Goal: Find specific page/section: Find specific page/section

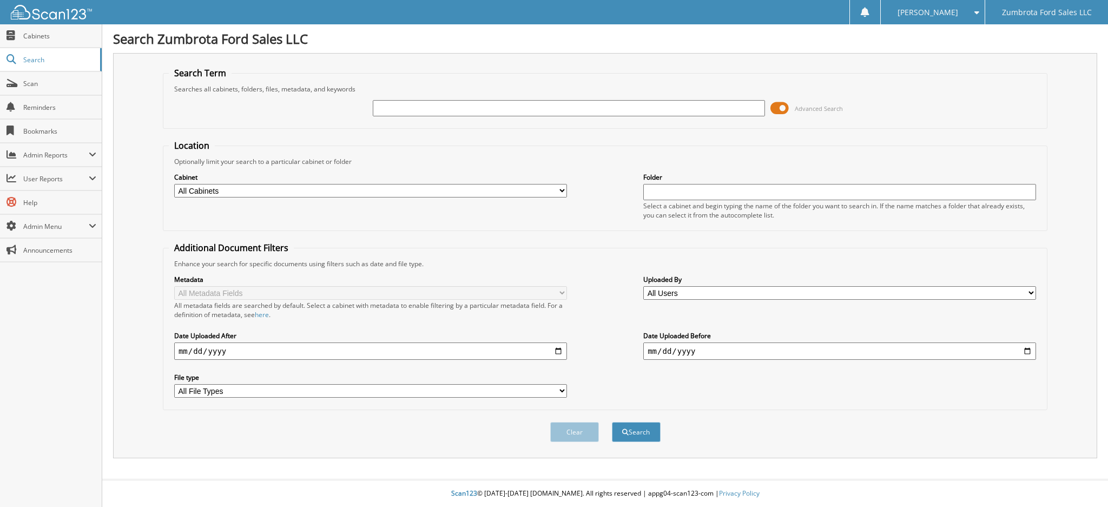
click at [782, 102] on span at bounding box center [780, 108] width 18 height 16
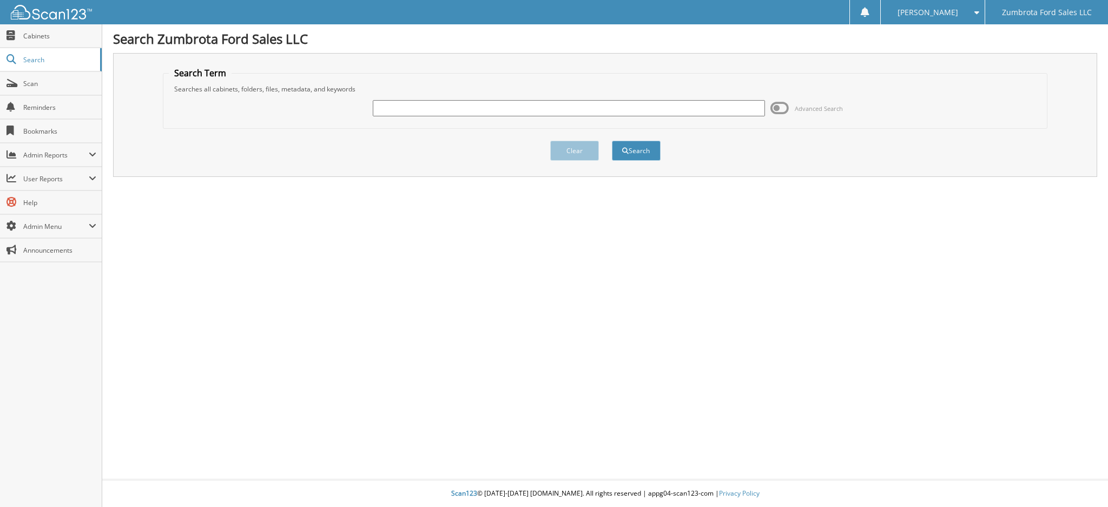
click at [672, 107] on input "text" at bounding box center [569, 108] width 393 height 16
type input "104497"
click at [612, 141] on button "Search" at bounding box center [636, 151] width 49 height 20
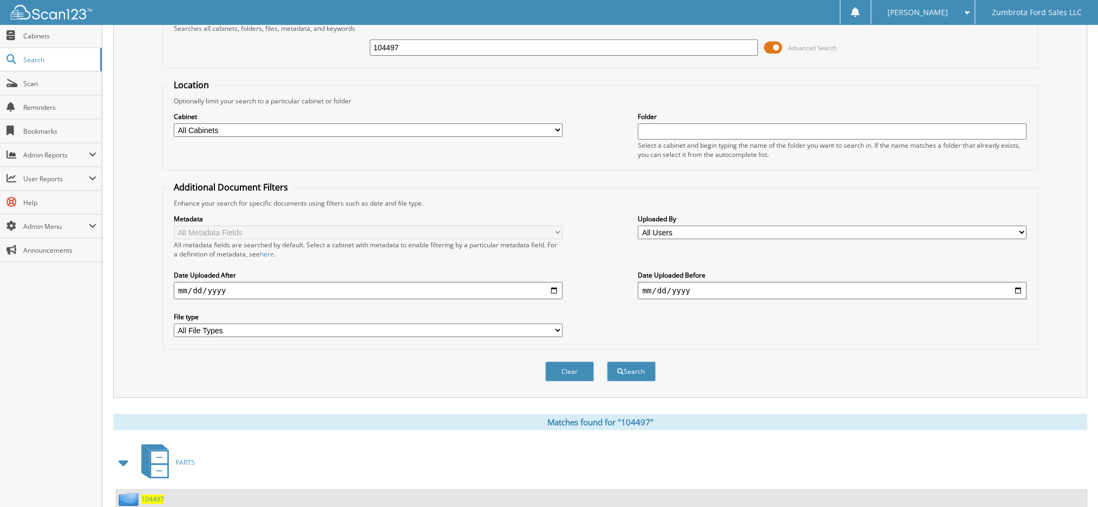
scroll to position [88, 0]
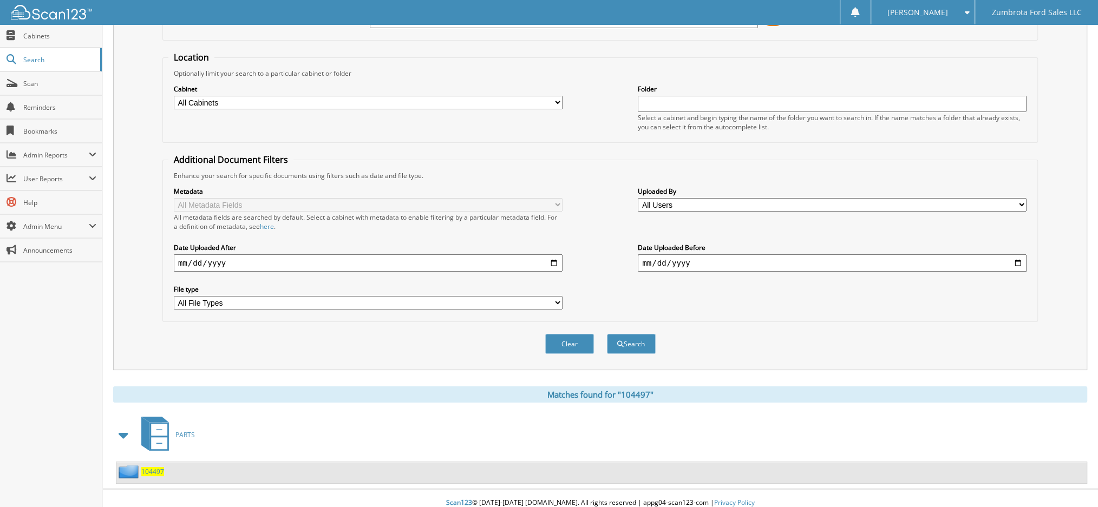
click at [126, 470] on div "104497" at bounding box center [601, 472] width 970 height 21
click at [143, 467] on span "104497" at bounding box center [152, 471] width 23 height 9
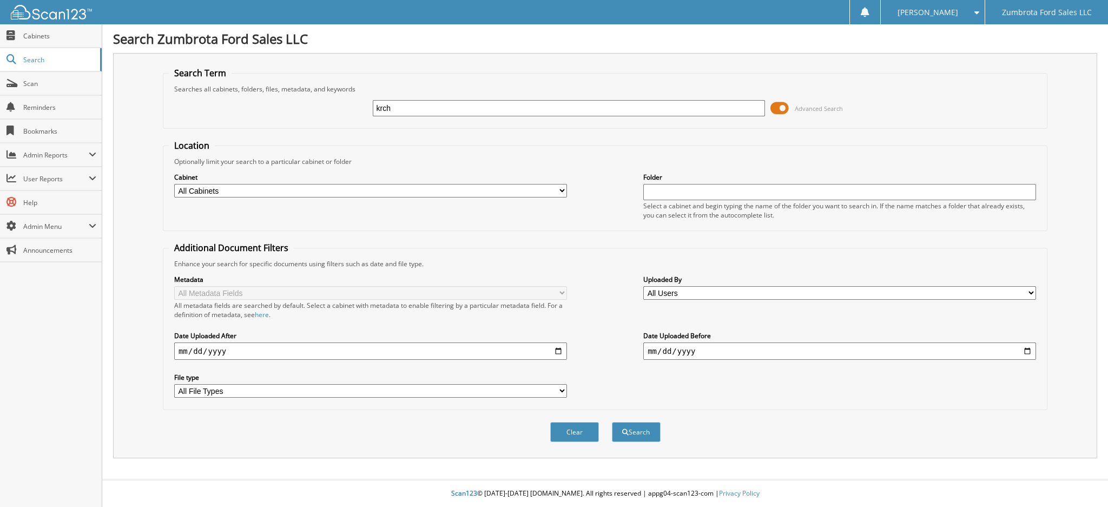
type input "krch"
click at [612, 422] on button "Search" at bounding box center [636, 432] width 49 height 20
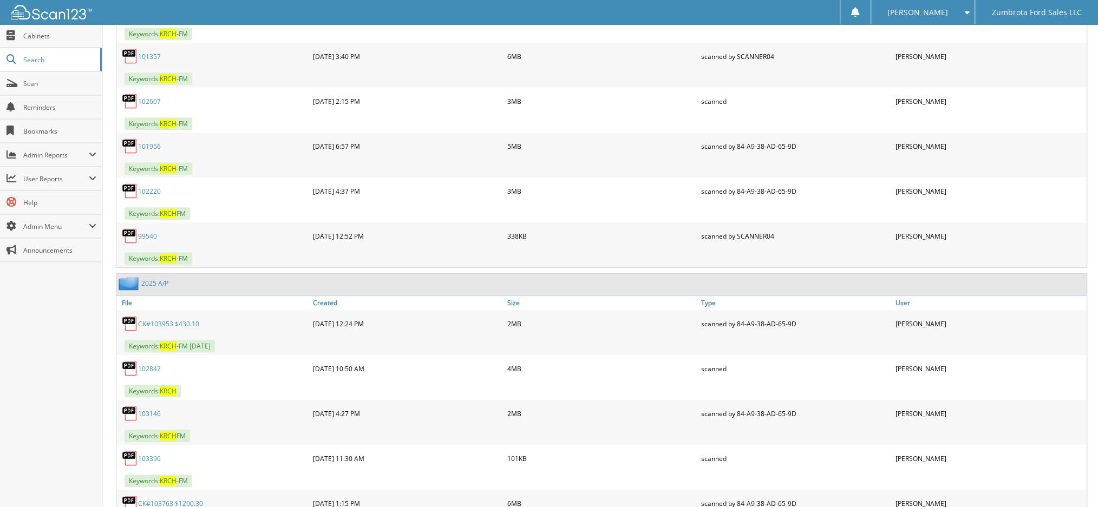
scroll to position [793, 0]
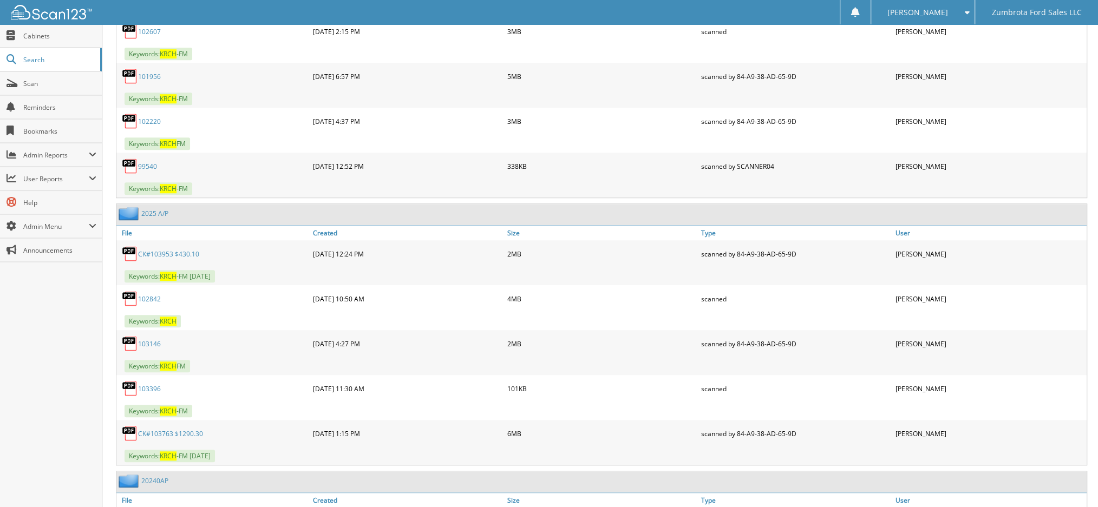
click at [145, 339] on link "103146" at bounding box center [149, 343] width 23 height 9
click at [160, 429] on link "CK#103763 $1290.30" at bounding box center [170, 433] width 65 height 9
